Goal: Task Accomplishment & Management: Manage account settings

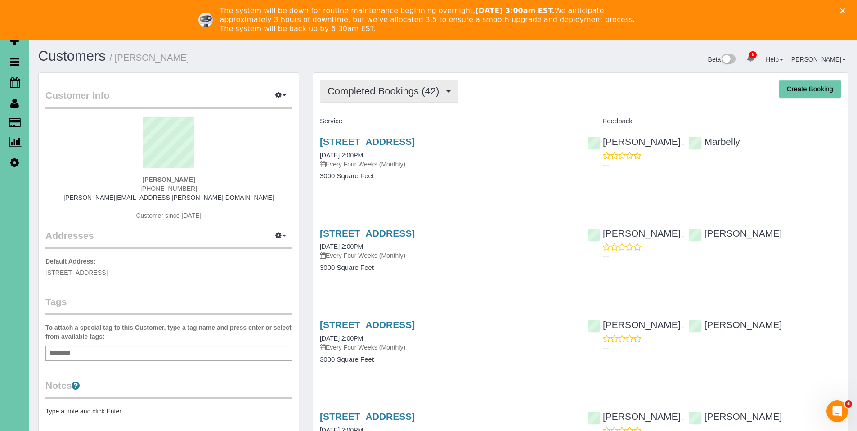
click at [379, 90] on span "Completed Bookings (42)" at bounding box center [386, 91] width 116 height 11
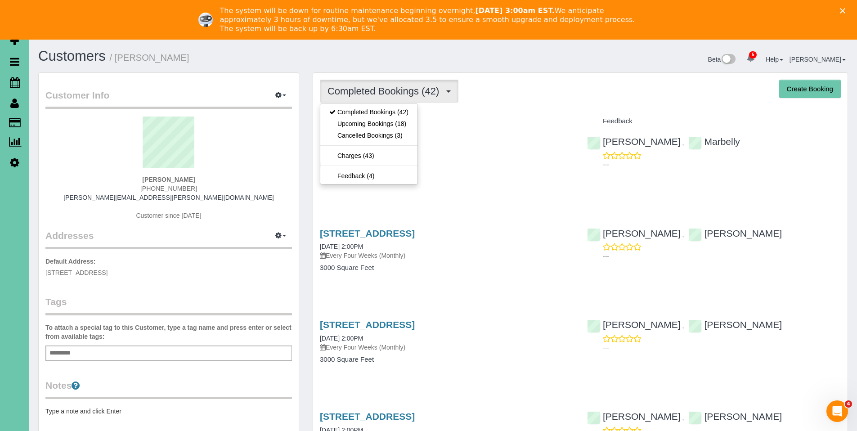
click at [519, 90] on div "Completed Bookings (42) Completed Bookings (42) Upcoming Bookings (18) Cancelle…" at bounding box center [580, 91] width 521 height 23
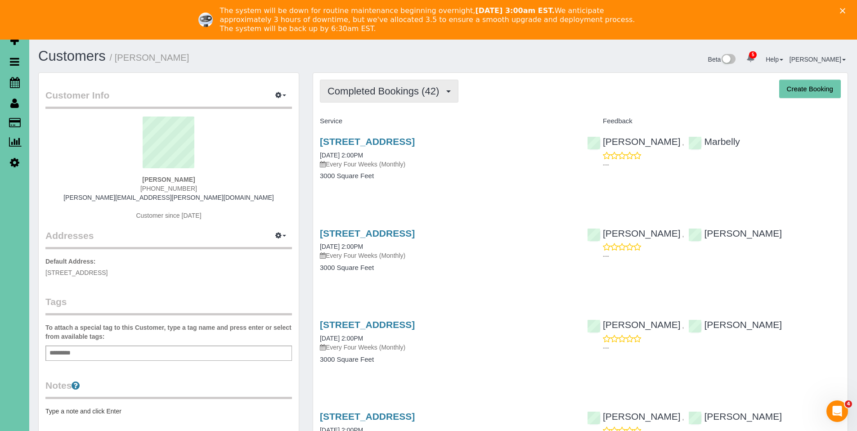
click at [387, 90] on span "Completed Bookings (42)" at bounding box center [386, 91] width 116 height 11
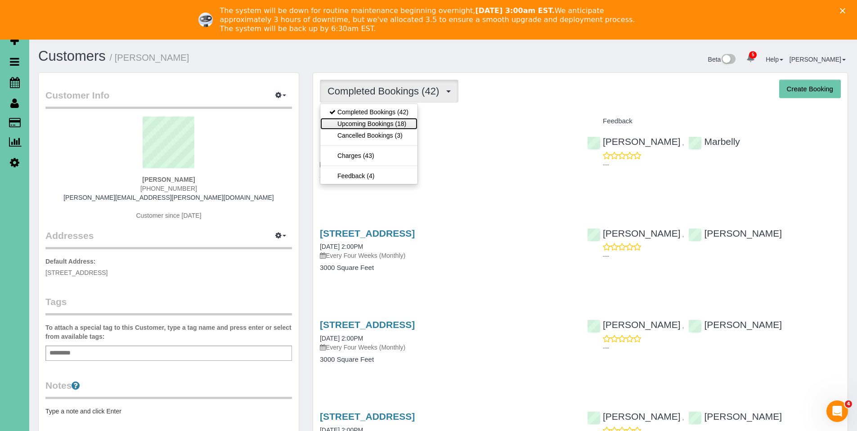
click at [382, 122] on link "Upcoming Bookings (18)" at bounding box center [368, 124] width 97 height 12
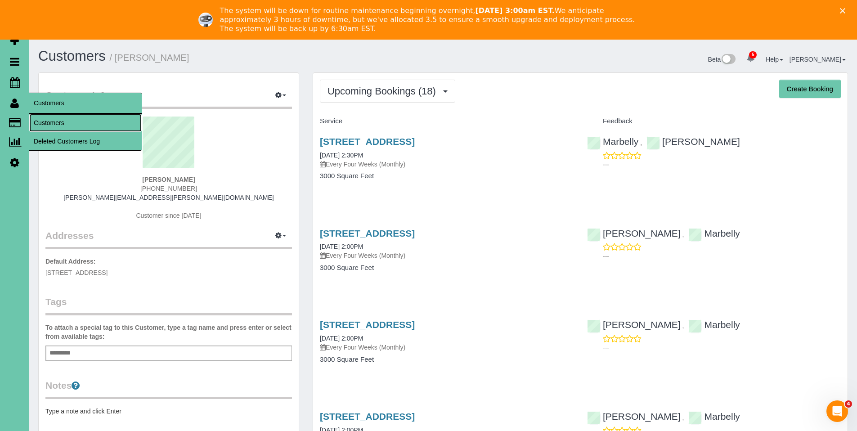
click at [58, 124] on link "Customers" at bounding box center [85, 123] width 113 height 18
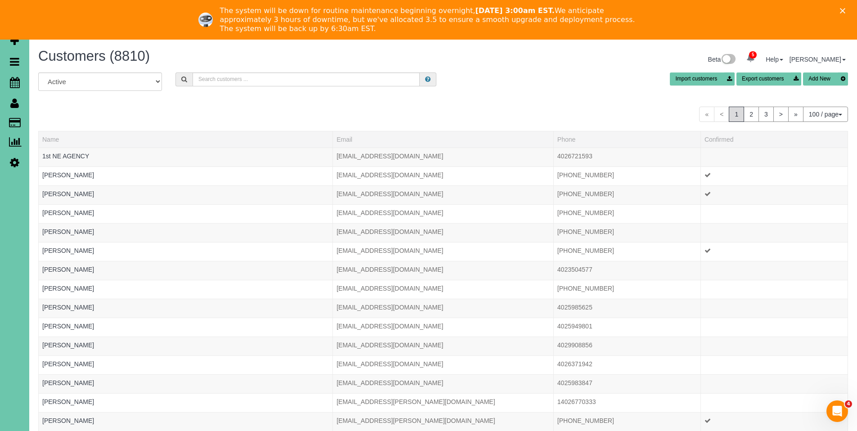
click at [278, 71] on div "Customers (8810) Beta 5 Your Notifications You have 0 alerts × You have 1 to ch…" at bounding box center [444, 61] width 824 height 24
click at [278, 82] on input "text" at bounding box center [306, 79] width 227 height 14
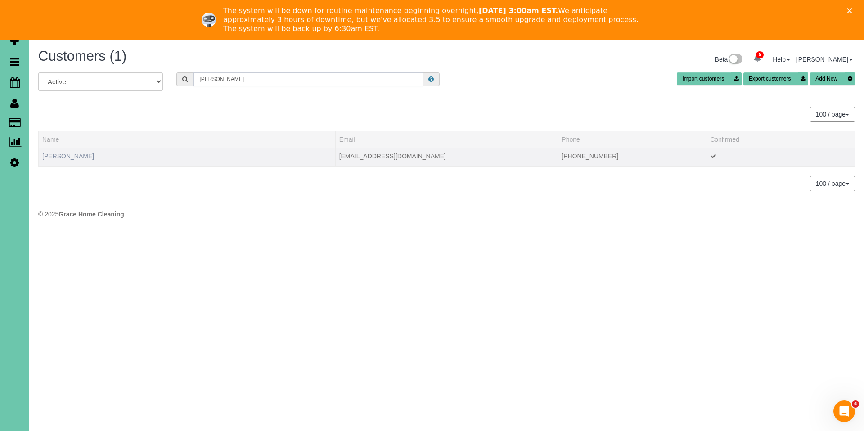
type input "[PERSON_NAME]"
click at [68, 153] on link "[PERSON_NAME]" at bounding box center [68, 156] width 52 height 7
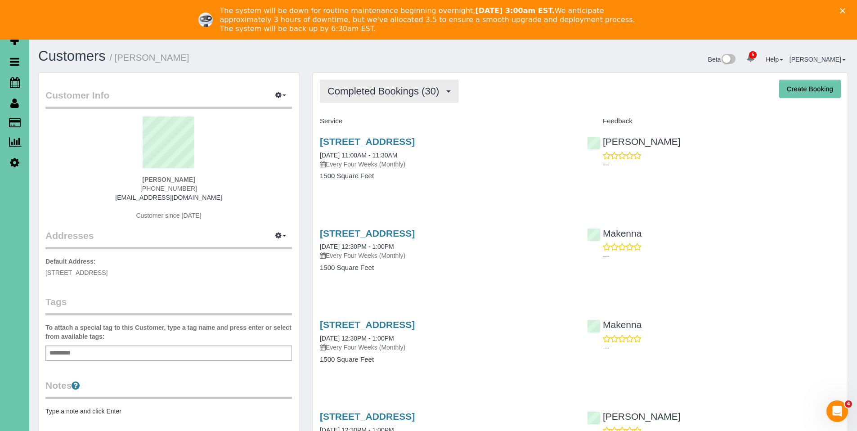
click at [369, 90] on span "Completed Bookings (30)" at bounding box center [386, 91] width 116 height 11
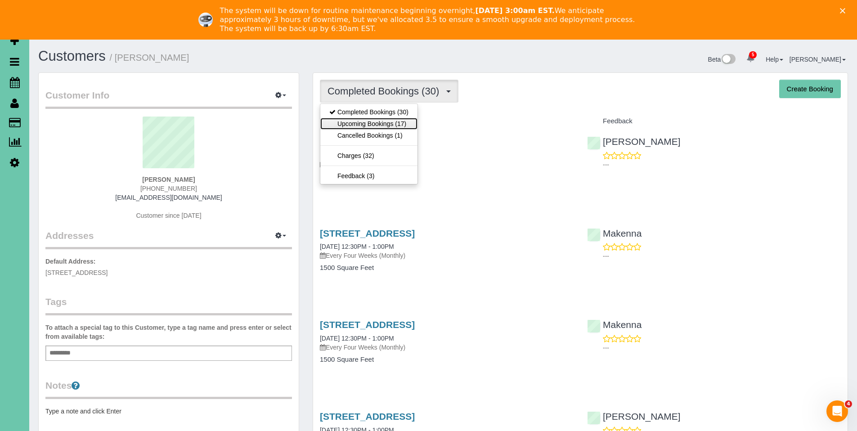
click at [372, 124] on link "Upcoming Bookings (17)" at bounding box center [368, 124] width 97 height 12
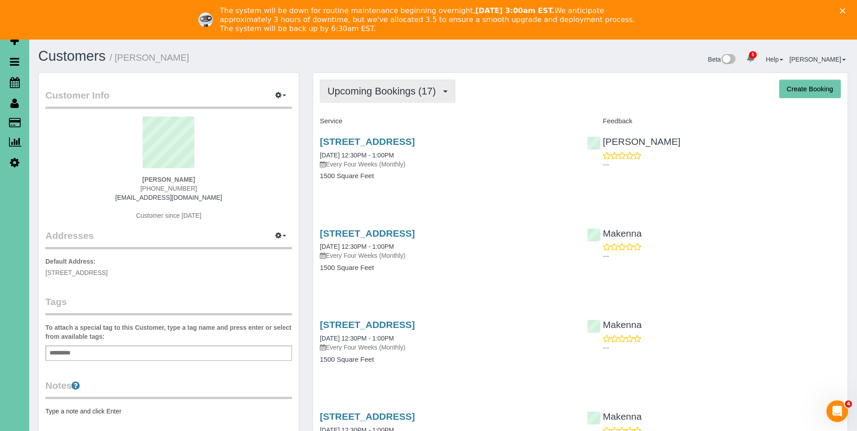
click at [359, 88] on span "Upcoming Bookings (17)" at bounding box center [384, 91] width 113 height 11
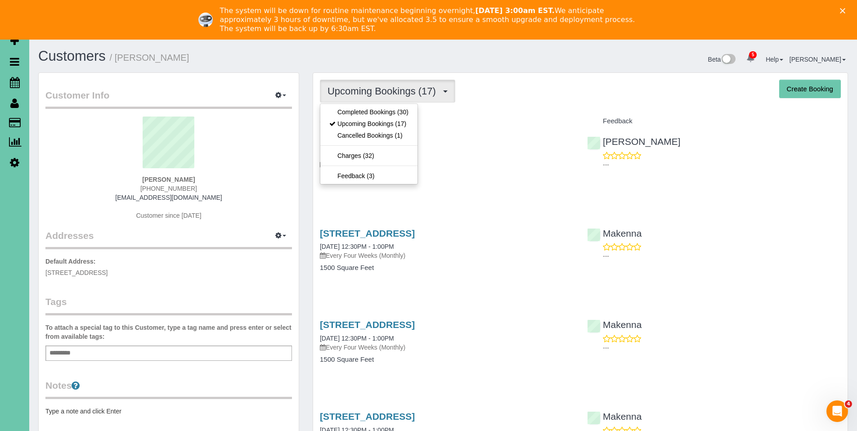
click at [509, 98] on div "Upcoming Bookings (17) Completed Bookings (30) Upcoming Bookings (17) Cancelled…" at bounding box center [580, 91] width 521 height 23
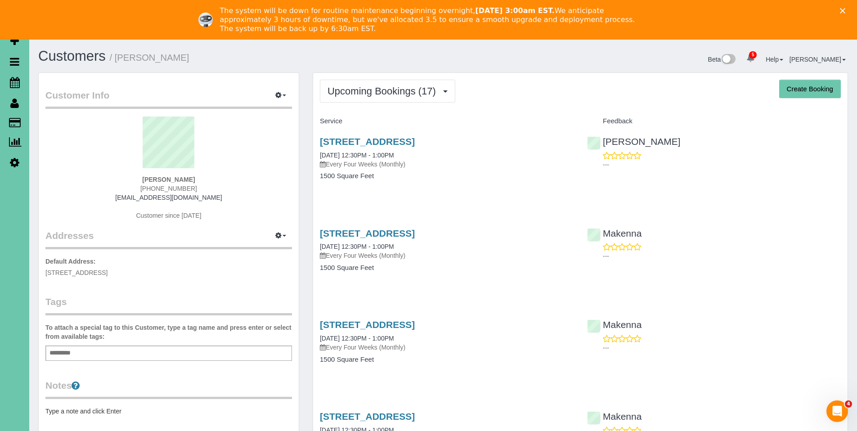
click at [846, 10] on polygon "Close" at bounding box center [842, 10] width 5 height 5
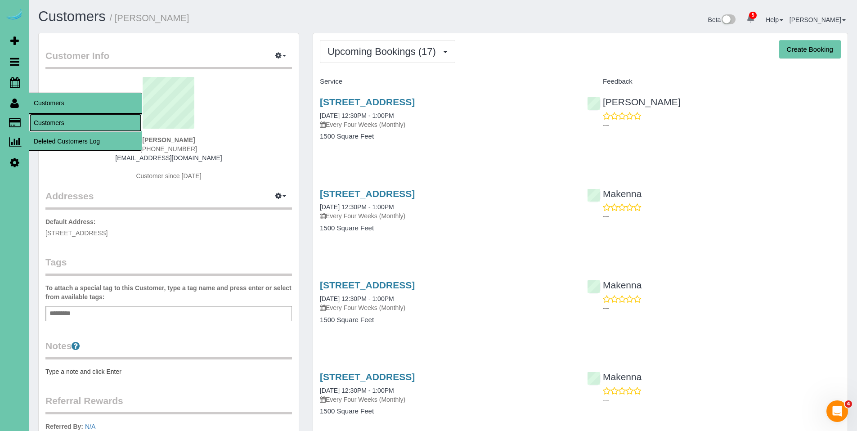
click at [47, 120] on link "Customers" at bounding box center [85, 123] width 113 height 18
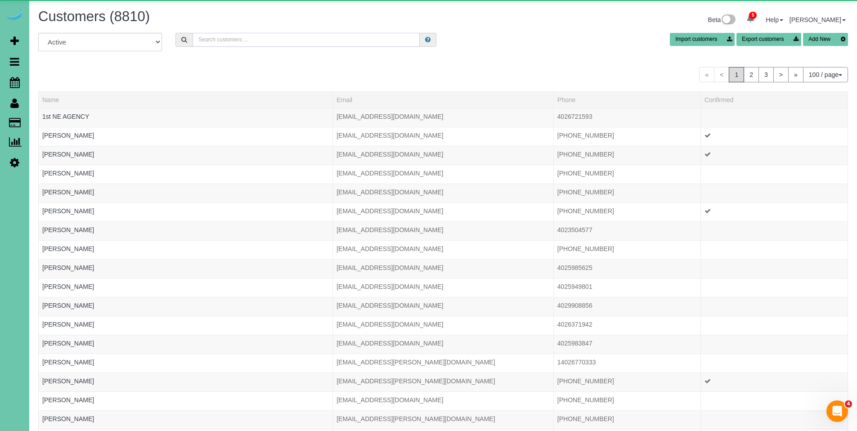
click at [240, 38] on input "text" at bounding box center [306, 40] width 227 height 14
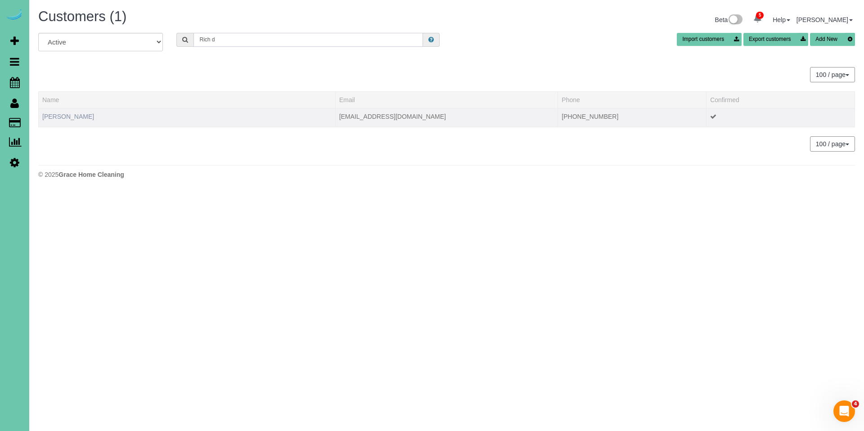
type input "Rich d"
click at [52, 118] on link "[PERSON_NAME]" at bounding box center [68, 116] width 52 height 7
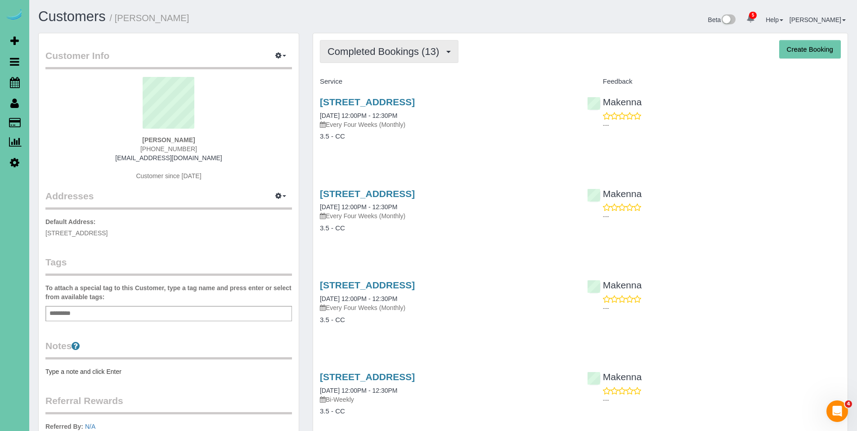
click at [387, 52] on span "Completed Bookings (13)" at bounding box center [386, 51] width 116 height 11
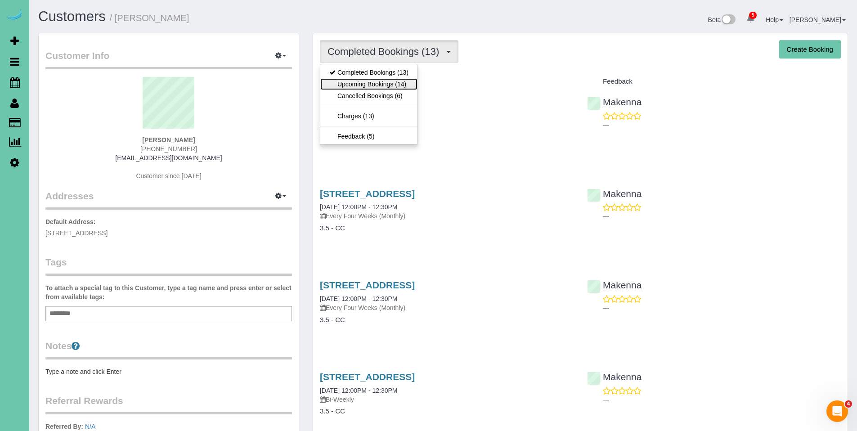
click at [373, 83] on link "Upcoming Bookings (14)" at bounding box center [368, 84] width 97 height 12
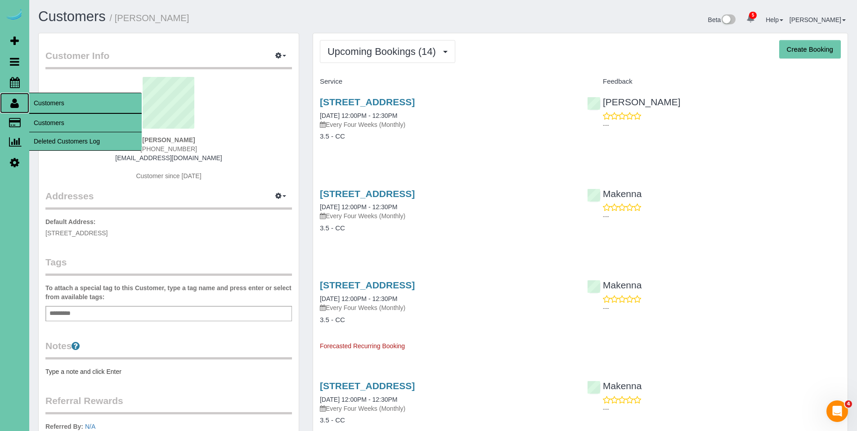
click at [16, 105] on icon at bounding box center [14, 103] width 9 height 11
click at [40, 125] on link "Customers" at bounding box center [85, 123] width 113 height 18
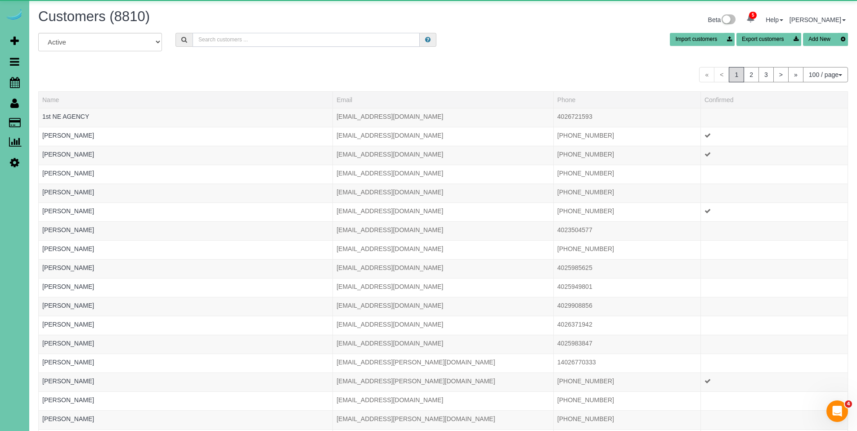
click at [277, 44] on input "text" at bounding box center [306, 40] width 227 height 14
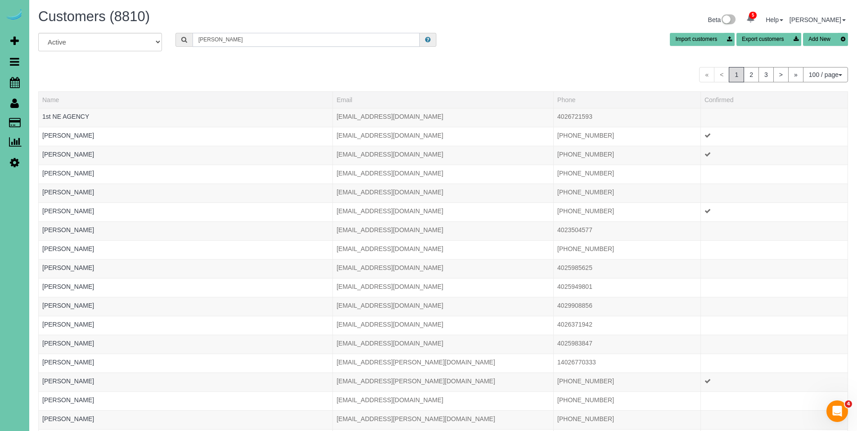
type input "[PERSON_NAME]"
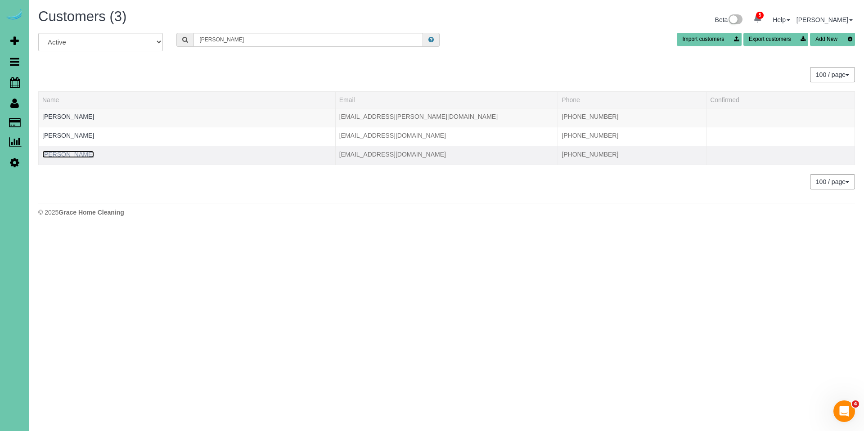
click at [59, 155] on link "[PERSON_NAME]" at bounding box center [68, 154] width 52 height 7
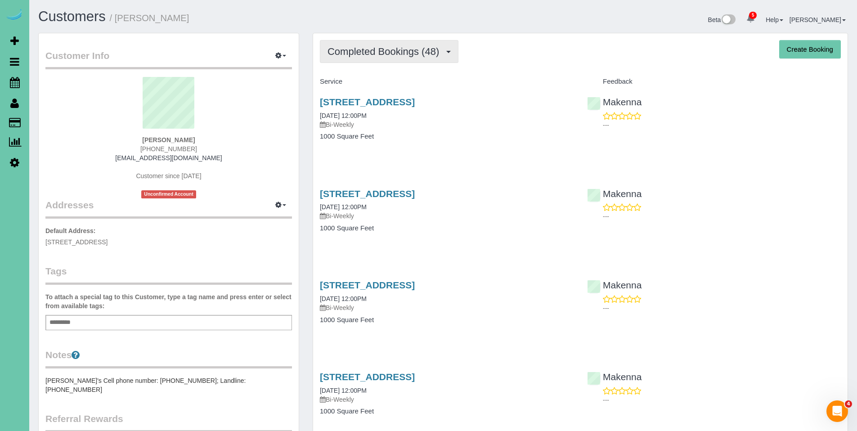
click at [395, 54] on span "Completed Bookings (48)" at bounding box center [386, 51] width 116 height 11
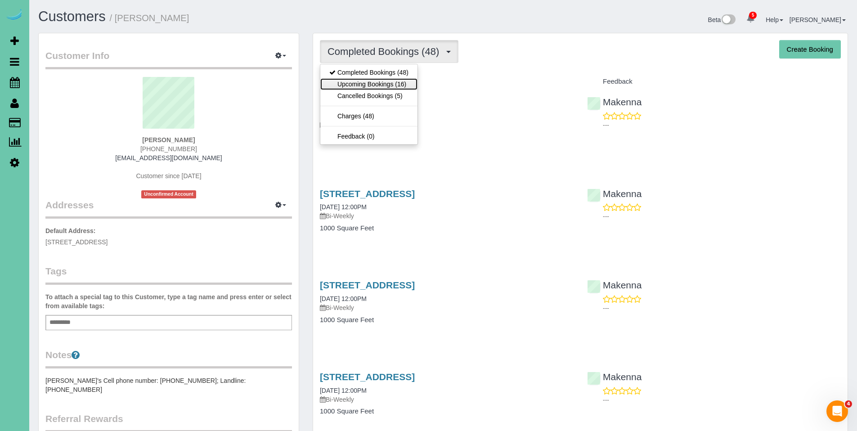
click at [379, 79] on link "Upcoming Bookings (16)" at bounding box center [368, 84] width 97 height 12
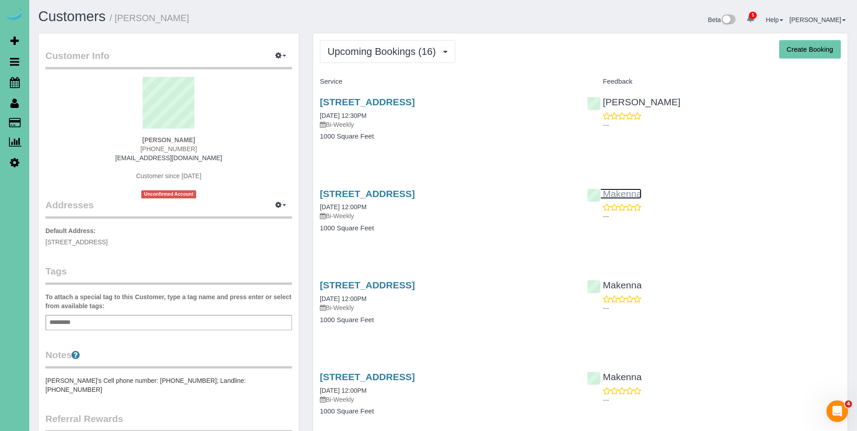
click at [626, 194] on link "Makenna" at bounding box center [614, 194] width 54 height 10
click at [0, 0] on body "5 Beta Your Notifications You have 0 alerts × You have 1 to charge for [DATE] ×…" at bounding box center [428, 215] width 857 height 431
click at [370, 50] on span "Upcoming Bookings (16)" at bounding box center [384, 51] width 113 height 11
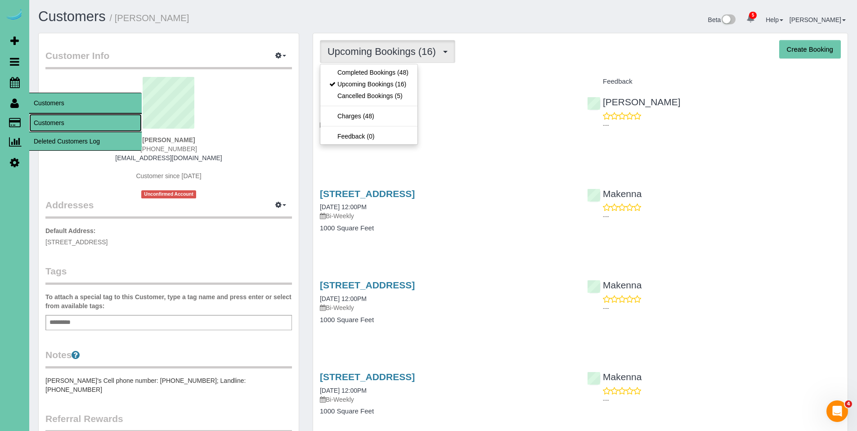
click at [38, 120] on link "Customers" at bounding box center [85, 123] width 113 height 18
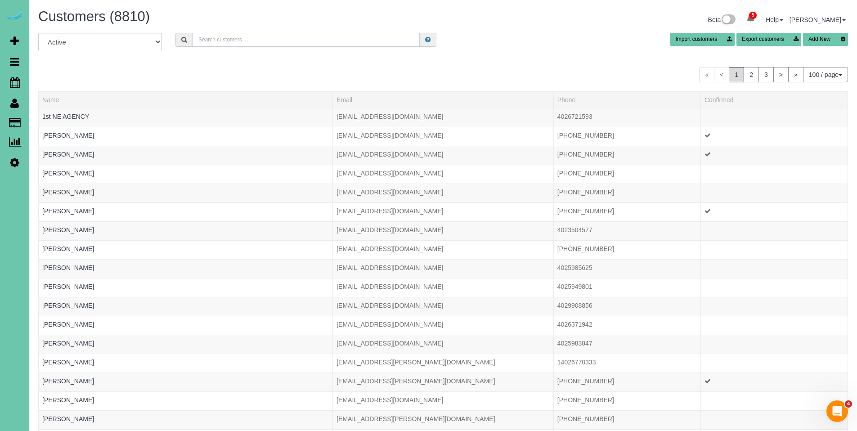
click at [305, 41] on input "text" at bounding box center [306, 40] width 227 height 14
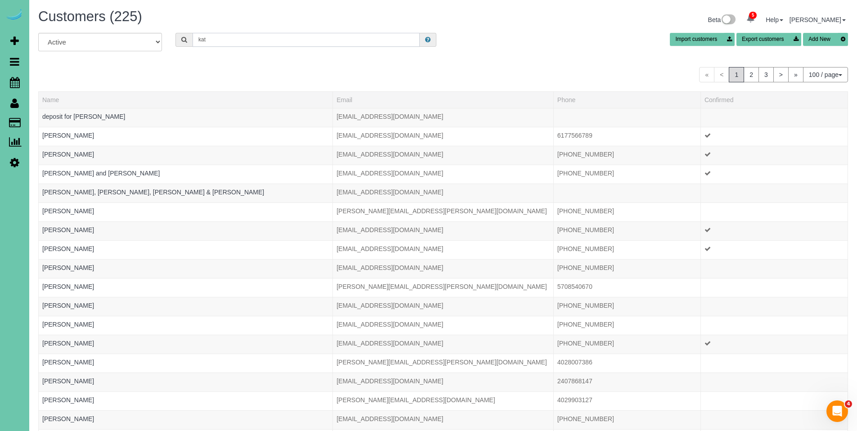
drag, startPoint x: 241, startPoint y: 36, endPoint x: 175, endPoint y: 36, distance: 66.2
click at [176, 36] on div "kat" at bounding box center [306, 40] width 261 height 14
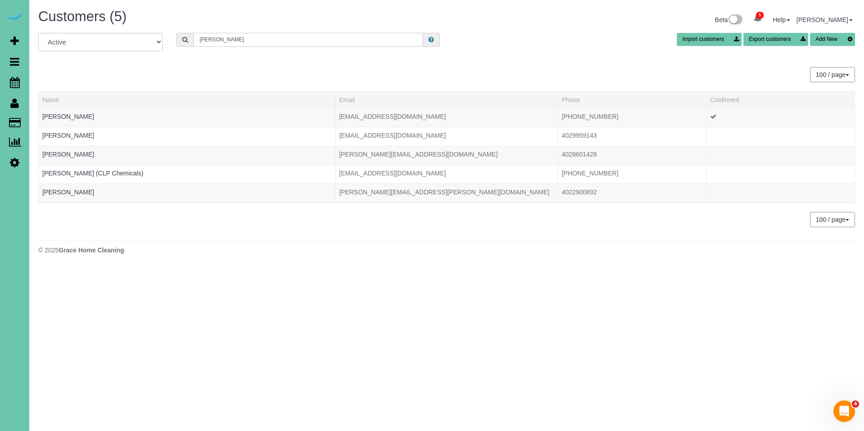
type input "[PERSON_NAME]"
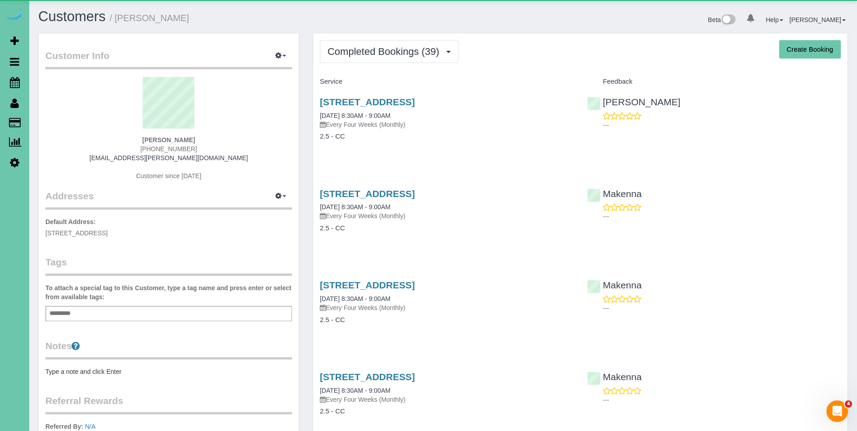
scroll to position [2428, 857]
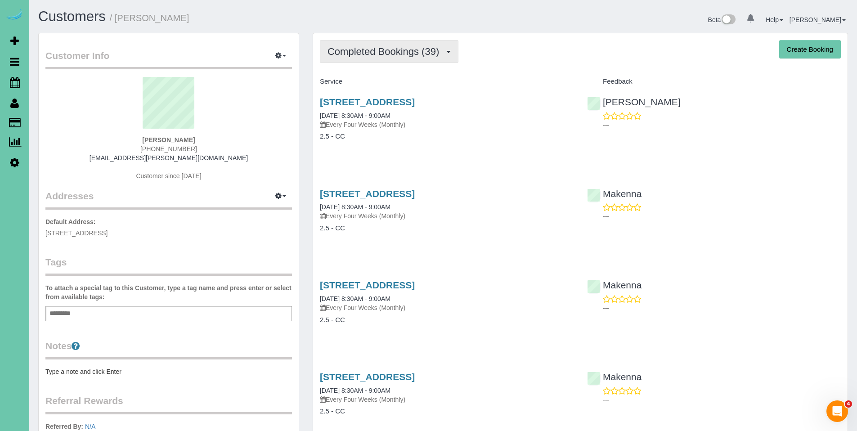
click at [378, 46] on span "Completed Bookings (39)" at bounding box center [386, 51] width 116 height 11
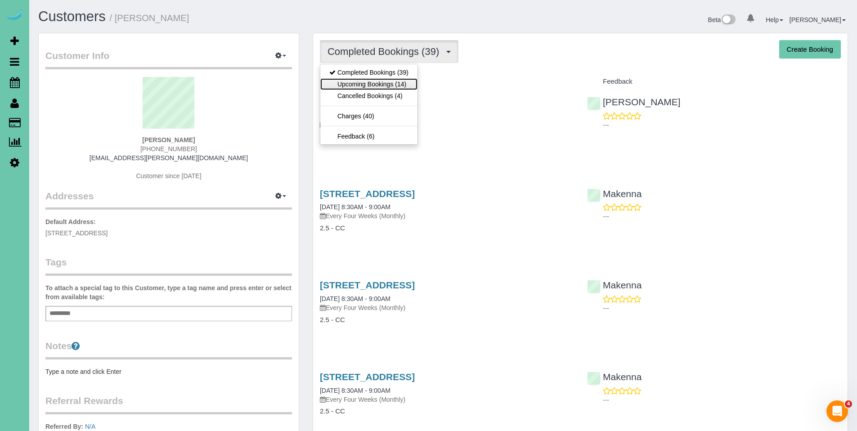
click at [370, 79] on link "Upcoming Bookings (14)" at bounding box center [368, 84] width 97 height 12
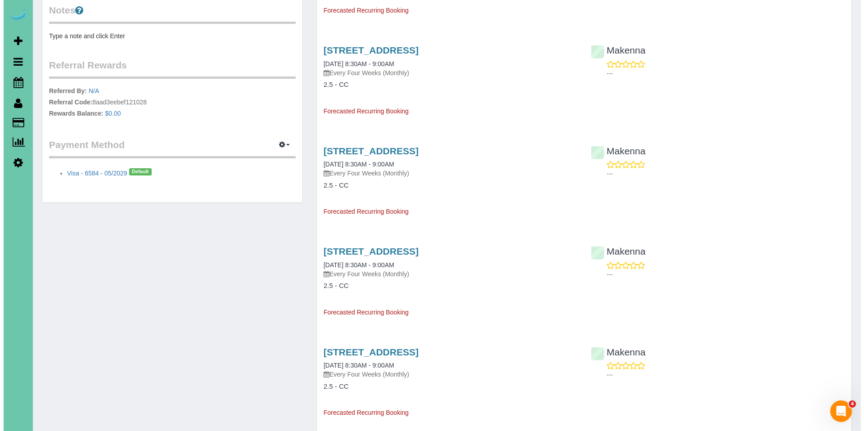
scroll to position [337, 0]
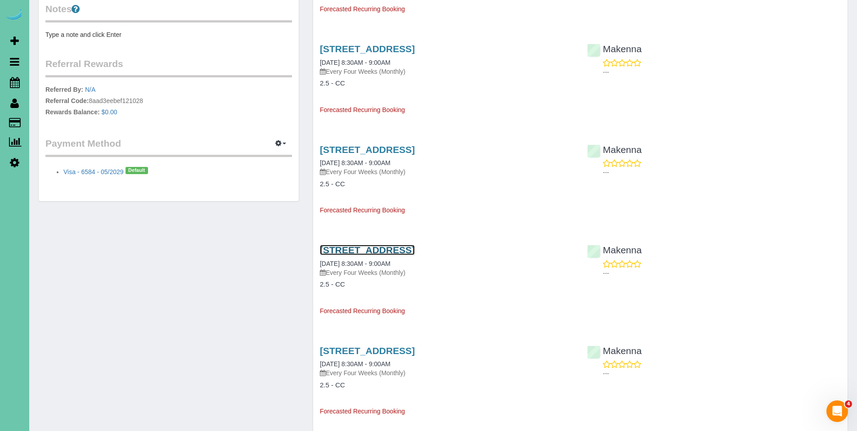
click at [387, 251] on link "13020 Pacific Street, Omaha, NE 68154" at bounding box center [367, 250] width 95 height 10
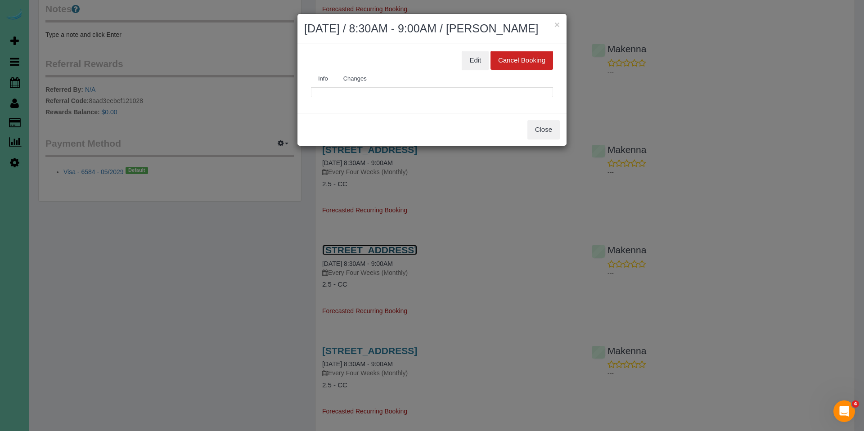
scroll to position [1528, 864]
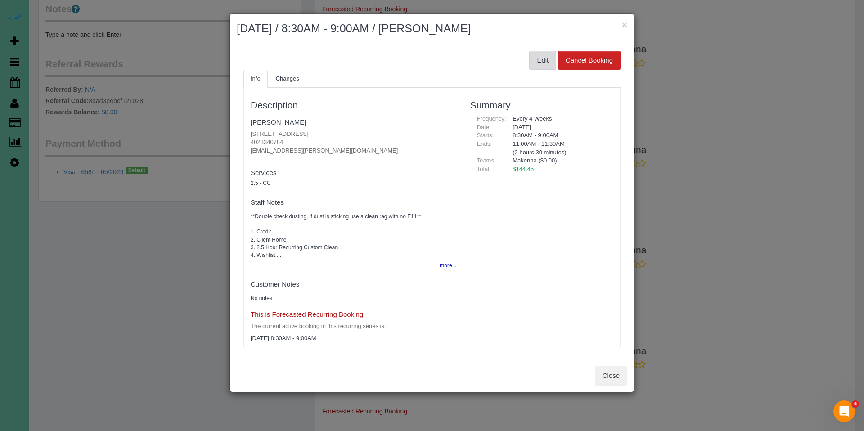
click at [540, 59] on button "Edit" at bounding box center [542, 60] width 27 height 19
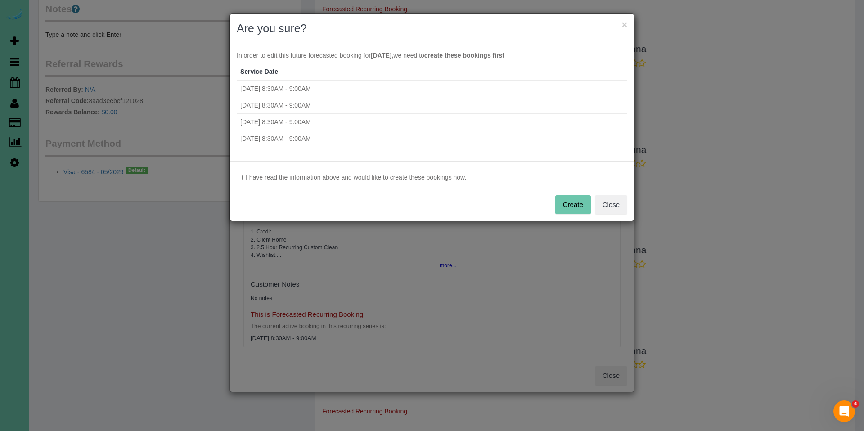
click at [348, 184] on div "I have read the information above and would like to create these bookings now. …" at bounding box center [432, 191] width 404 height 60
click at [359, 180] on label "I have read the information above and would like to create these bookings now." at bounding box center [432, 177] width 391 height 9
click at [578, 200] on button "Create" at bounding box center [573, 204] width 36 height 19
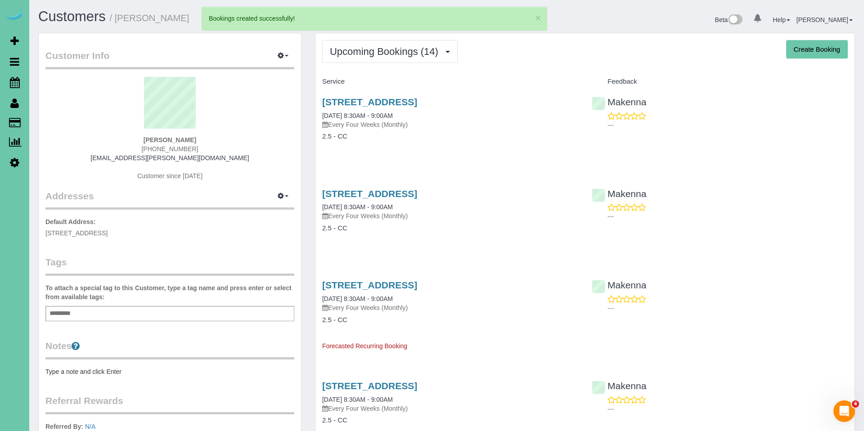
scroll to position [64, 864]
select select "NE"
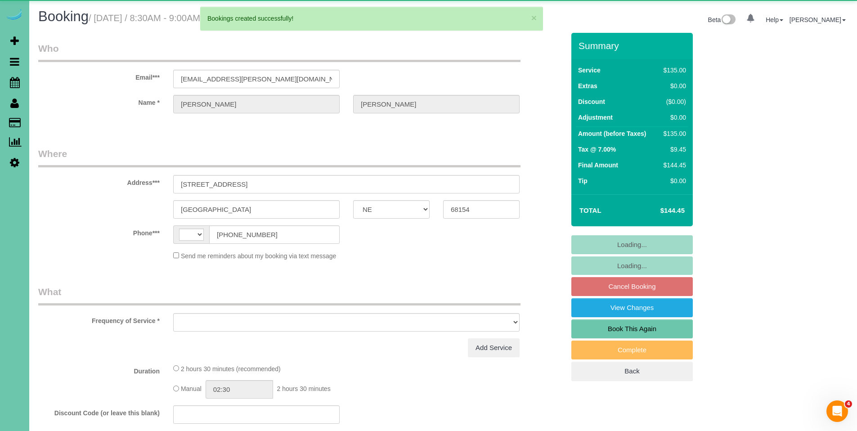
scroll to position [43838, 44152]
select select "string:US"
select select "object:3489"
select select "string:fspay-249ba15c-6e88-4806-ab2a-9b1fb066ea7f"
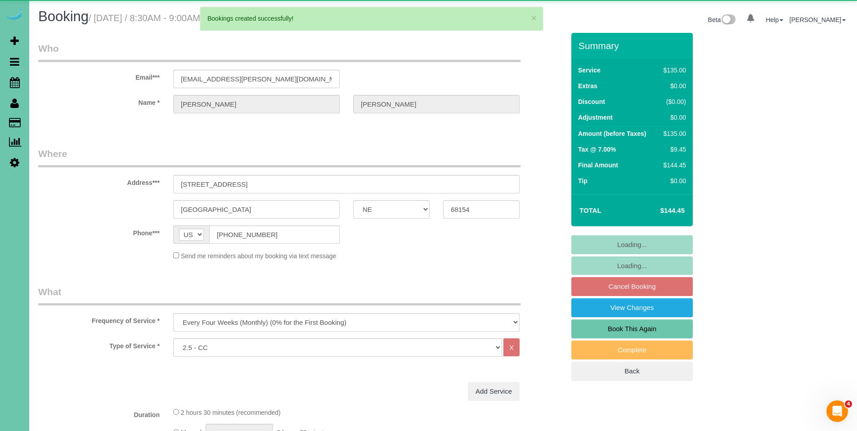
scroll to position [1077, 857]
select select "object:3493"
